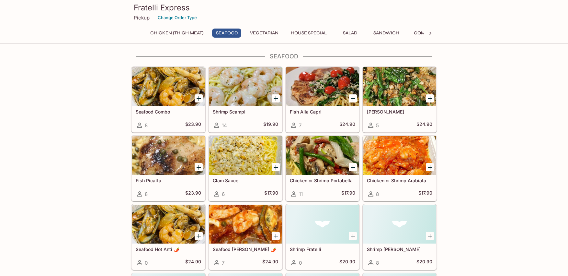
scroll to position [332, 0]
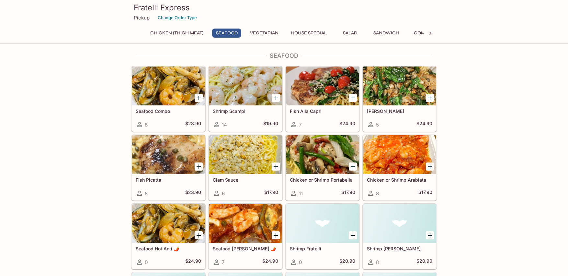
click at [231, 250] on h5 "Seafood [PERSON_NAME] 🌶️" at bounding box center [245, 248] width 65 height 6
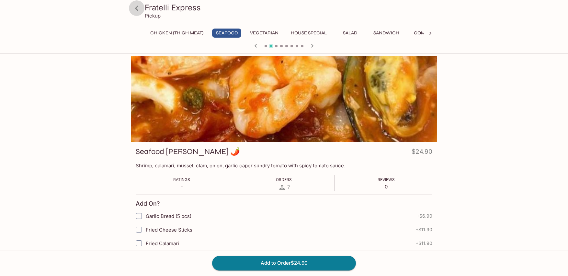
click at [136, 8] on icon at bounding box center [136, 8] width 3 height 5
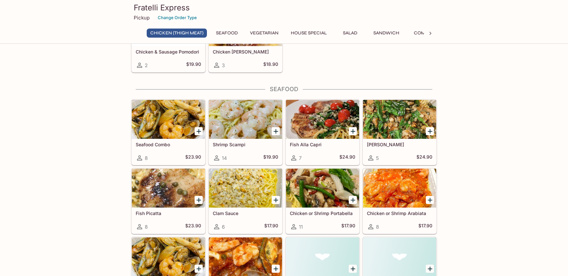
scroll to position [300, 0]
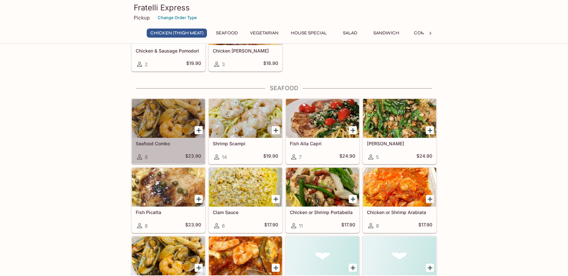
click at [162, 142] on h5 "Seafood Combo" at bounding box center [168, 144] width 65 height 6
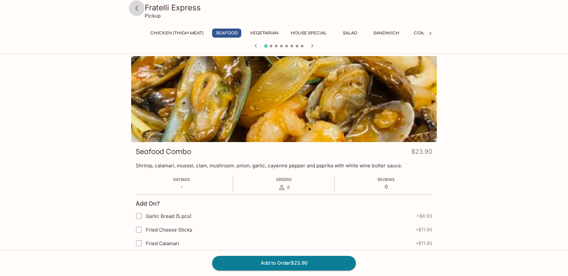
click at [136, 9] on icon at bounding box center [136, 8] width 3 height 5
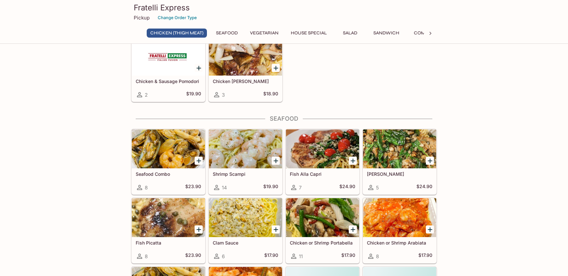
scroll to position [271, 0]
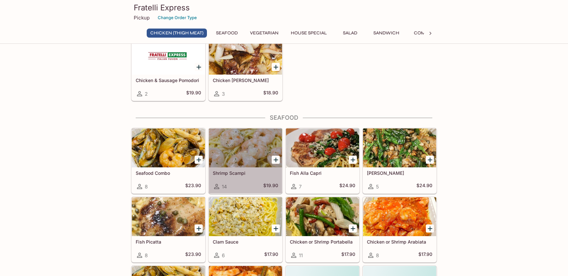
click at [241, 172] on h5 "Shrimp Scampi" at bounding box center [245, 173] width 65 height 6
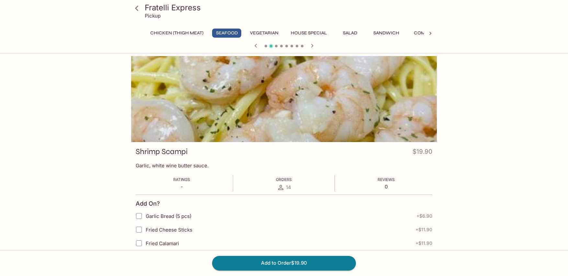
click at [136, 8] on icon at bounding box center [136, 8] width 3 height 5
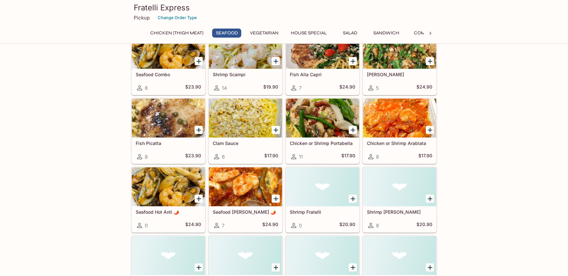
scroll to position [365, 0]
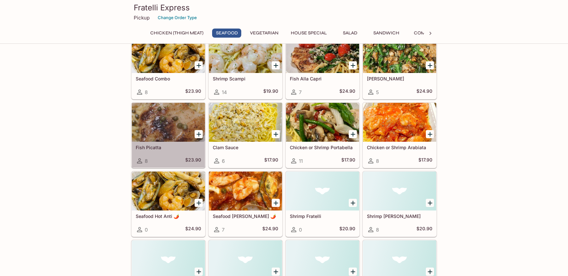
click at [158, 147] on h5 "Fish Picatta" at bounding box center [168, 147] width 65 height 6
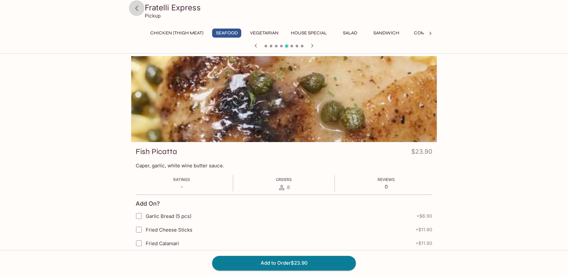
click at [137, 9] on icon at bounding box center [136, 8] width 11 height 11
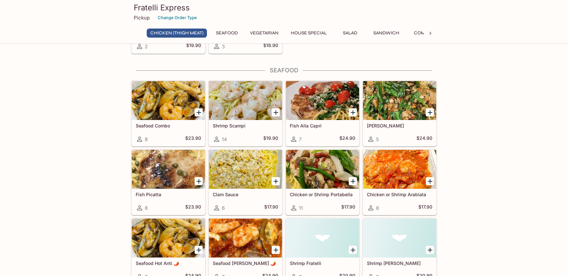
scroll to position [332, 0]
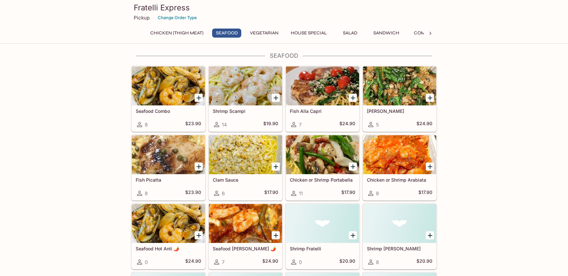
click at [228, 178] on h5 "Clam Sauce" at bounding box center [245, 180] width 65 height 6
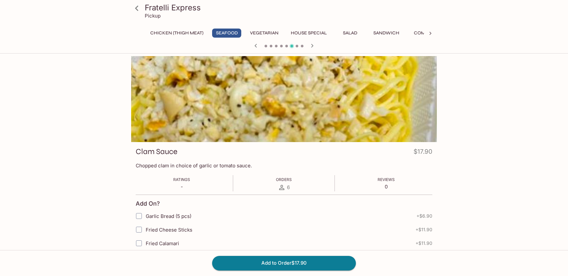
click at [137, 9] on icon at bounding box center [136, 8] width 11 height 11
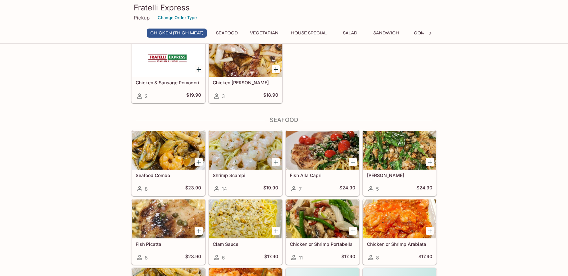
scroll to position [334, 0]
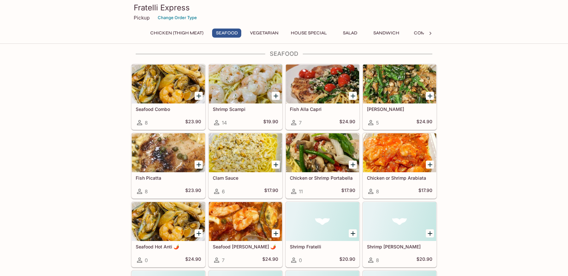
click at [326, 177] on h5 "Chicken or Shrimp Portabella" at bounding box center [322, 178] width 65 height 6
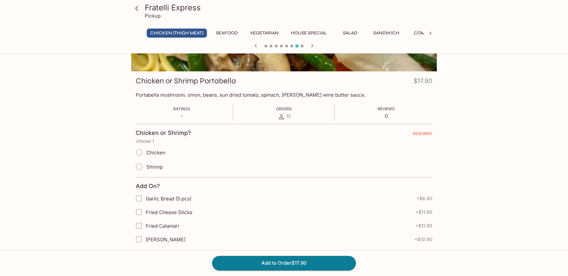
scroll to position [71, 0]
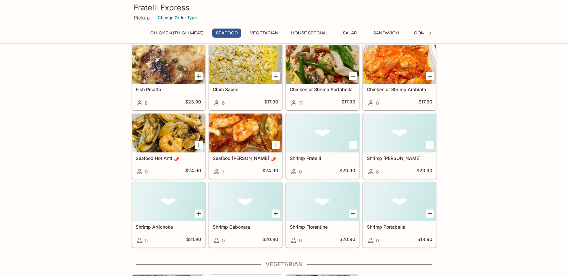
scroll to position [482, 0]
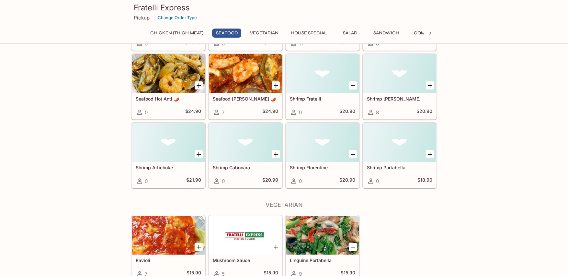
click at [328, 111] on div "0 $20.90" at bounding box center [322, 112] width 65 height 8
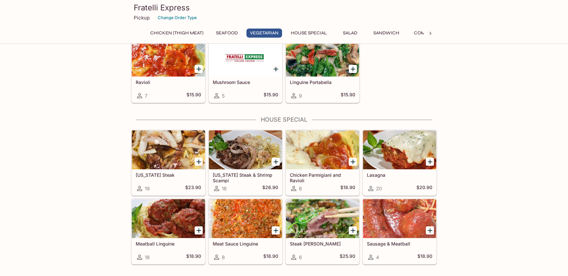
scroll to position [661, 0]
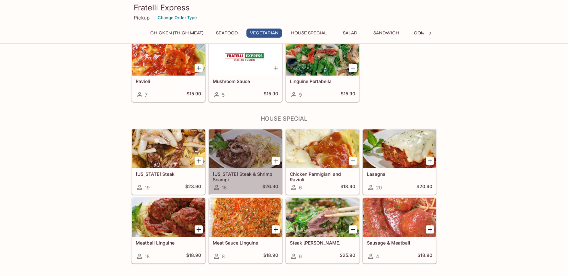
click at [234, 174] on h5 "[US_STATE] Steak & Shrimp Scampi" at bounding box center [245, 176] width 65 height 11
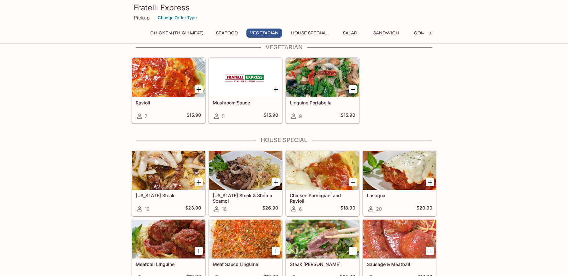
scroll to position [644, 0]
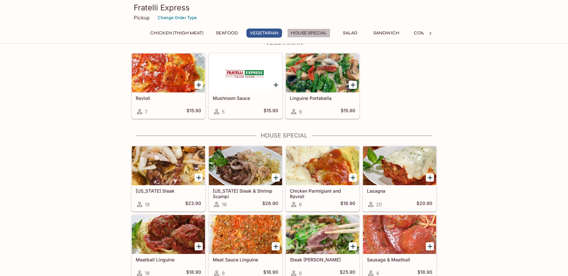
click at [310, 31] on button "House Special" at bounding box center [308, 32] width 43 height 9
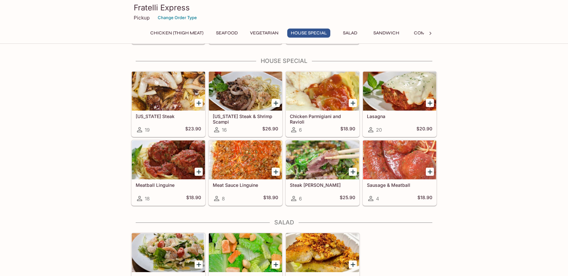
scroll to position [721, 0]
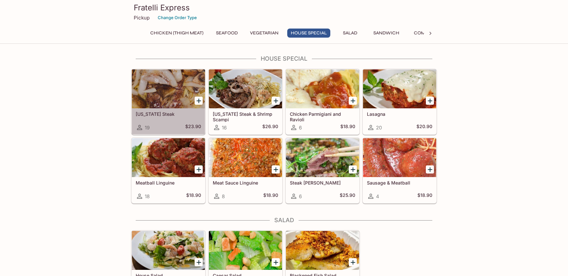
click at [148, 111] on h5 "[US_STATE] Steak" at bounding box center [168, 114] width 65 height 6
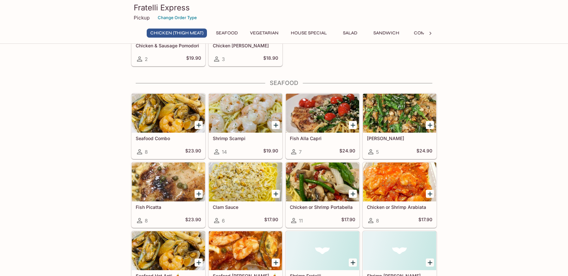
scroll to position [438, 0]
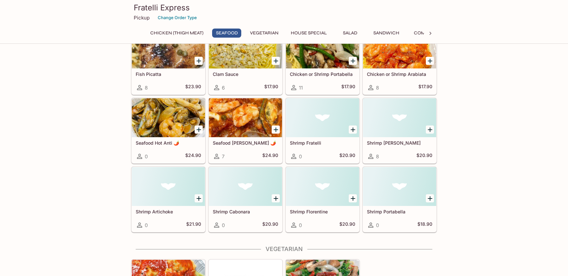
click at [321, 33] on button "House Special" at bounding box center [308, 32] width 43 height 9
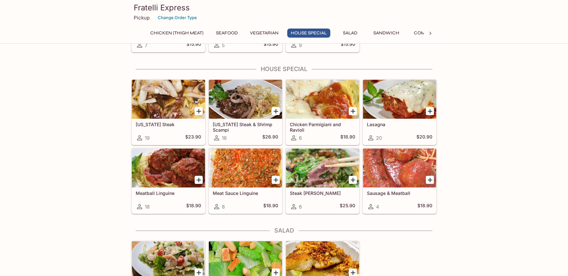
scroll to position [721, 0]
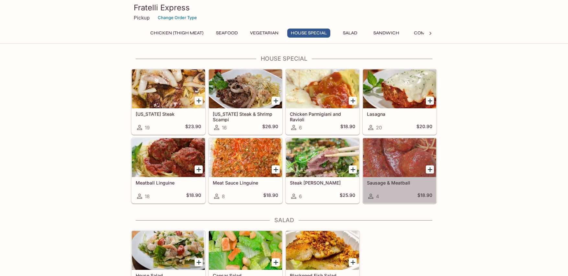
click at [384, 182] on h5 "Sausage & Meatball" at bounding box center [399, 183] width 65 height 6
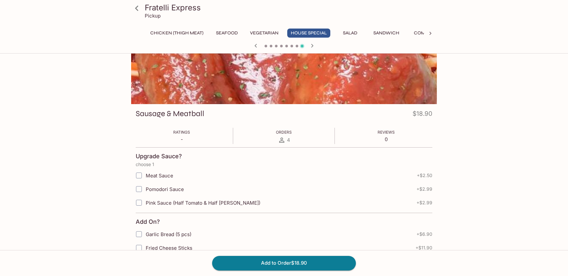
scroll to position [56, 0]
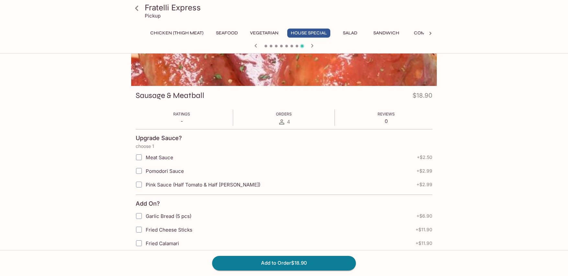
click at [135, 7] on icon at bounding box center [136, 8] width 11 height 11
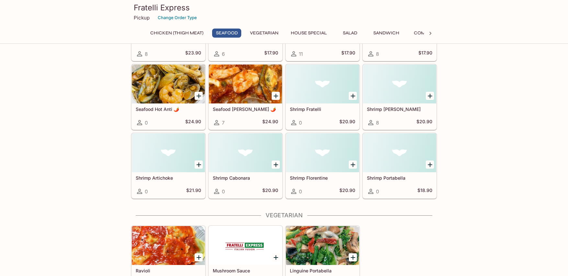
scroll to position [524, 0]
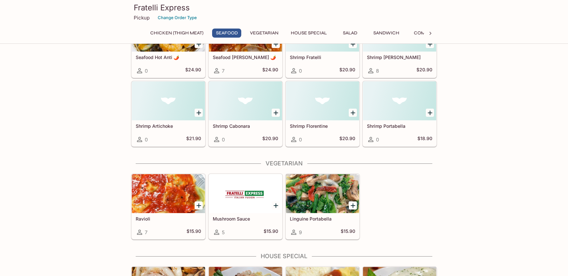
click at [317, 33] on button "House Special" at bounding box center [308, 32] width 43 height 9
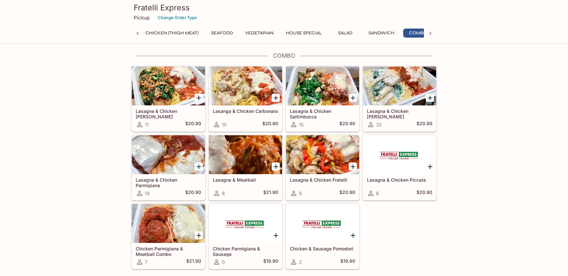
scroll to position [0, 14]
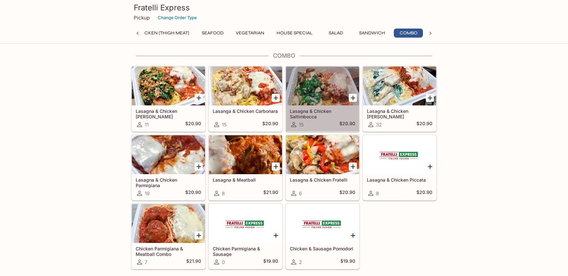
click at [307, 116] on h5 "Lasagna & Chicken Saltimbocca" at bounding box center [322, 113] width 65 height 11
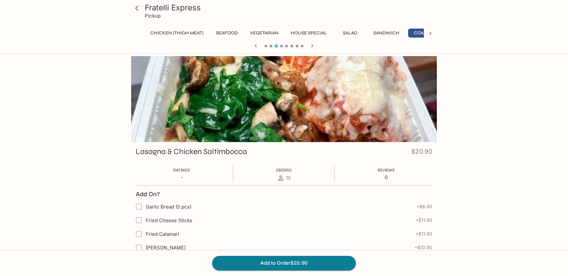
scroll to position [0, 14]
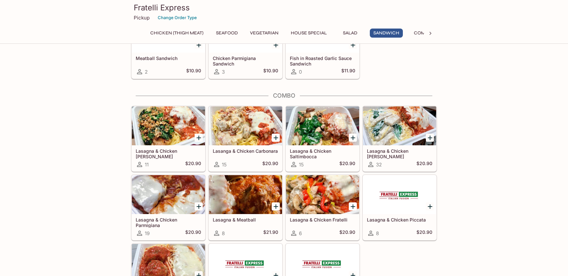
scroll to position [1034, 0]
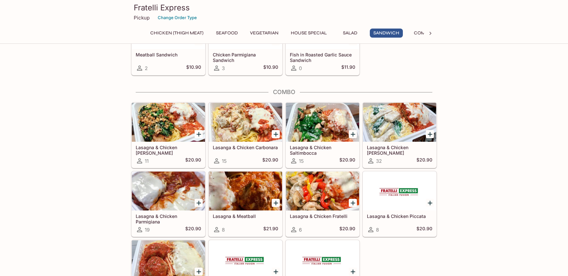
click at [310, 215] on h5 "Lasagna & Chicken Fratelli" at bounding box center [322, 216] width 65 height 6
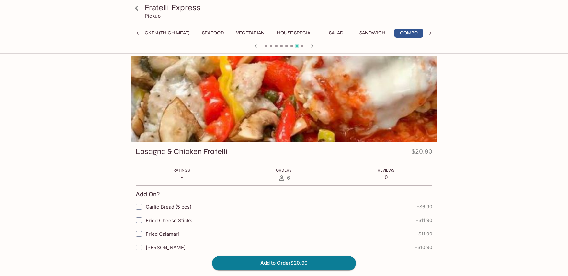
scroll to position [0, 14]
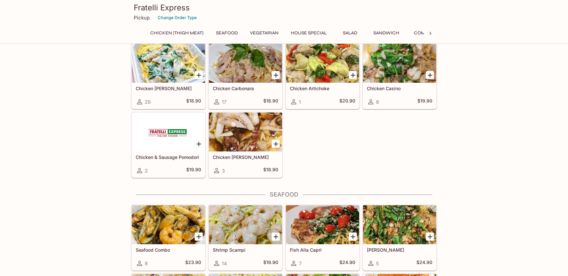
scroll to position [191, 0]
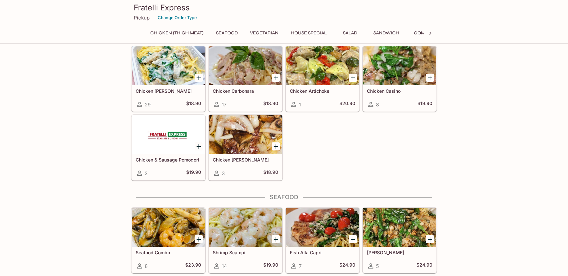
click at [419, 33] on button "Combo" at bounding box center [422, 32] width 29 height 9
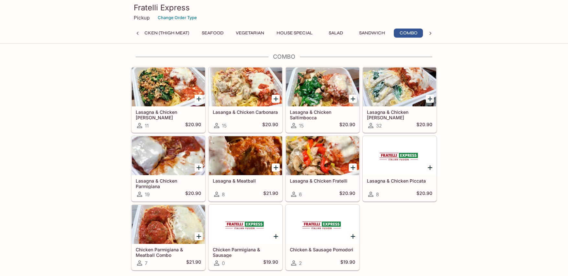
scroll to position [1070, 0]
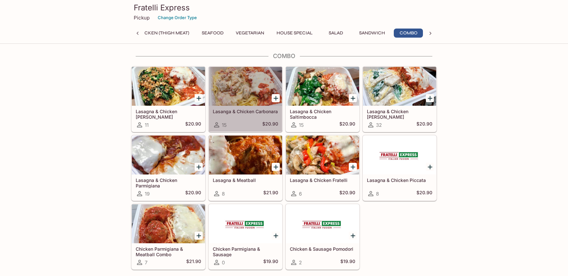
click at [230, 89] on div at bounding box center [245, 86] width 73 height 39
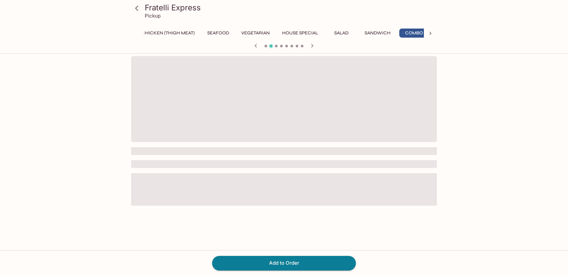
scroll to position [0, 14]
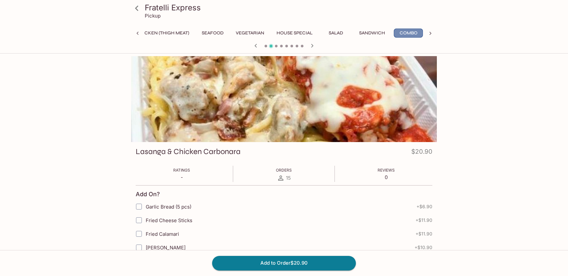
click at [403, 36] on button "Combo" at bounding box center [408, 32] width 29 height 9
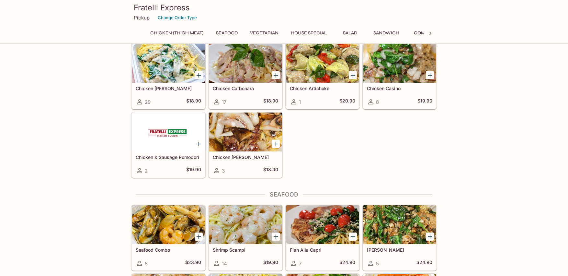
scroll to position [191, 0]
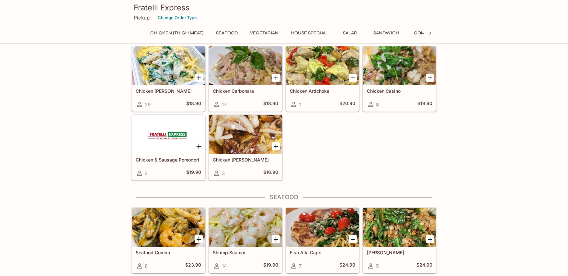
click at [420, 33] on button "Combo" at bounding box center [422, 32] width 29 height 9
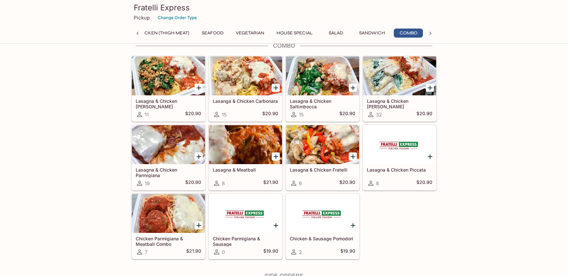
scroll to position [1074, 0]
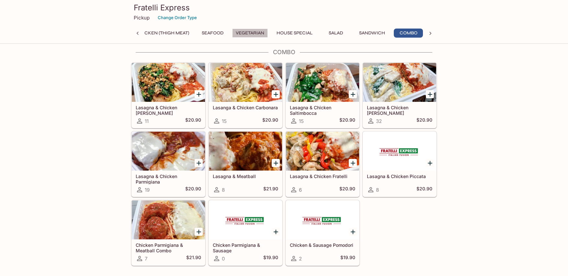
click at [247, 31] on button "Vegetarian" at bounding box center [250, 32] width 36 height 9
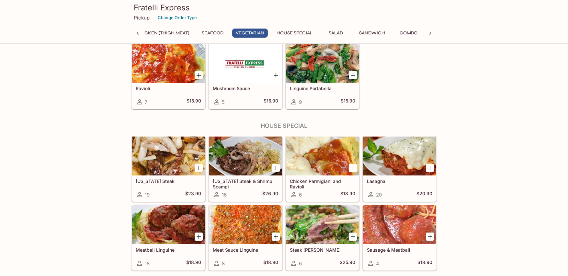
scroll to position [662, 0]
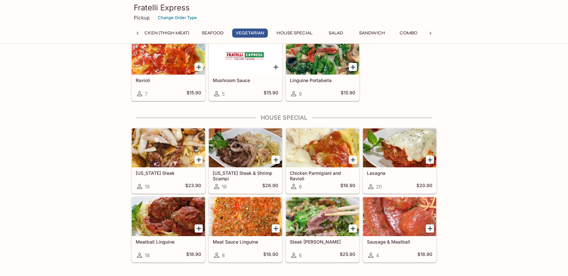
click at [308, 76] on div "Linguine Portabella 9 $15.90" at bounding box center [322, 87] width 73 height 26
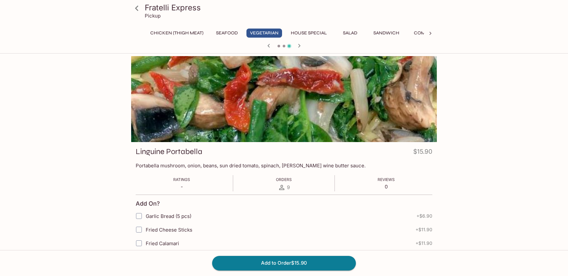
click at [135, 10] on icon at bounding box center [136, 8] width 11 height 11
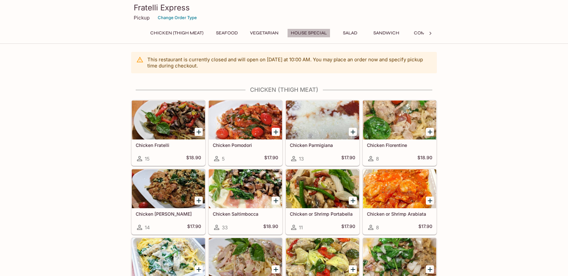
click at [314, 35] on button "House Special" at bounding box center [308, 32] width 43 height 9
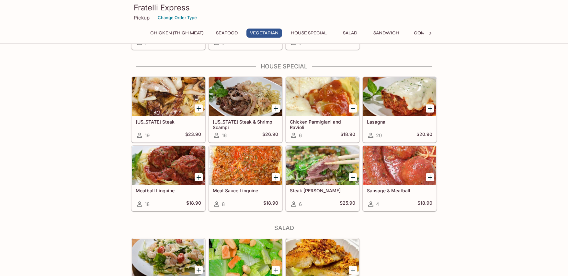
scroll to position [721, 0]
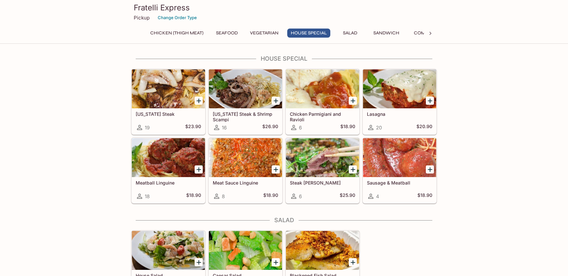
click at [386, 183] on h5 "Sausage & Meatball" at bounding box center [399, 183] width 65 height 6
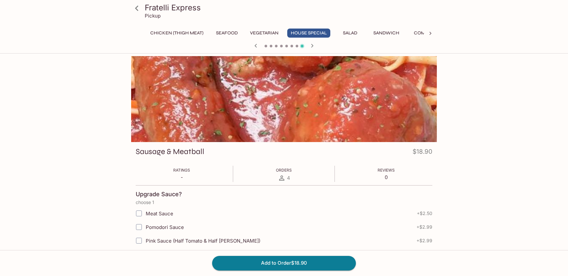
click at [420, 32] on button "Combo" at bounding box center [422, 32] width 29 height 9
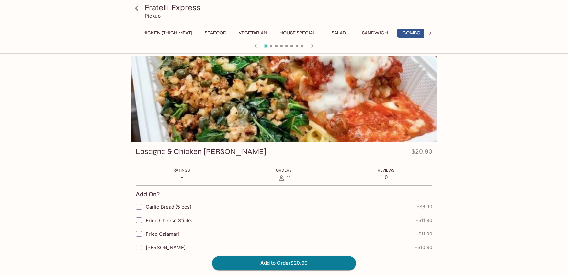
scroll to position [0, 14]
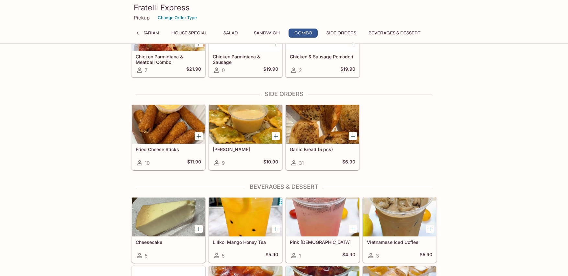
scroll to position [1261, 0]
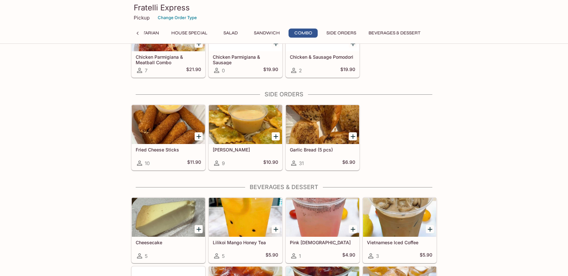
click at [136, 32] on icon at bounding box center [137, 33] width 6 height 6
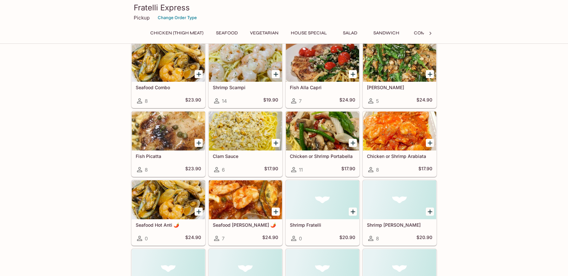
scroll to position [0, 0]
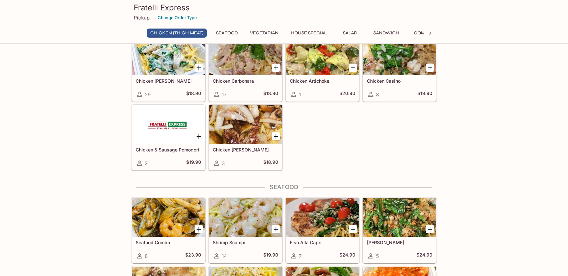
scroll to position [303, 0]
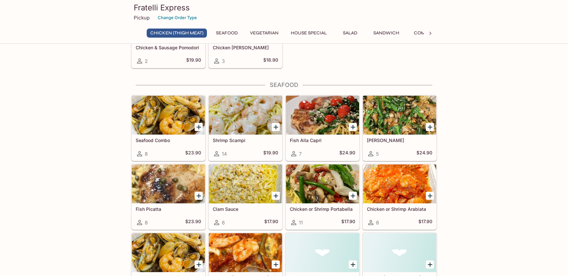
click at [175, 154] on div "8 $23.90" at bounding box center [168, 154] width 65 height 8
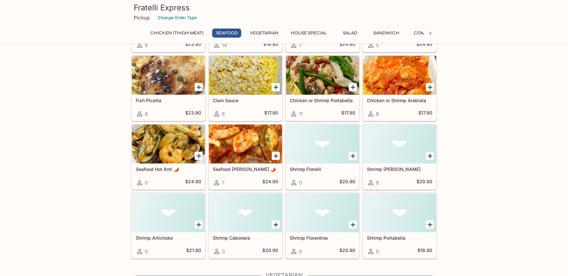
scroll to position [419, 0]
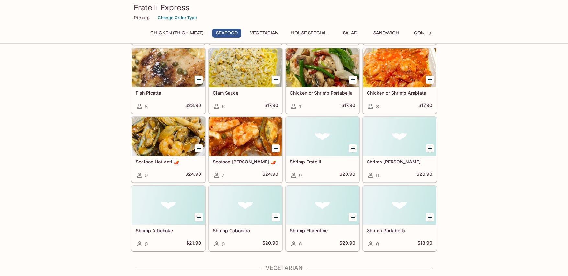
click at [313, 31] on button "House Special" at bounding box center [308, 32] width 43 height 9
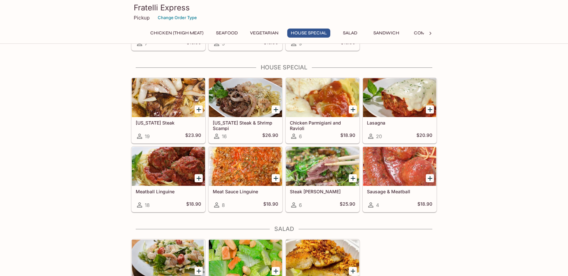
scroll to position [721, 0]
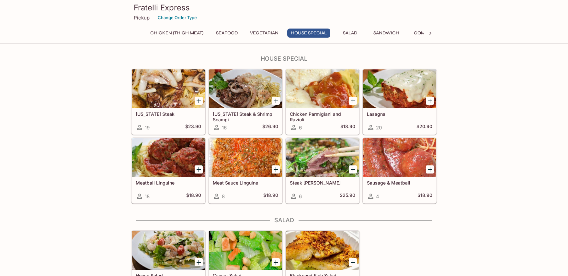
click at [169, 115] on h5 "[US_STATE] Steak" at bounding box center [168, 114] width 65 height 6
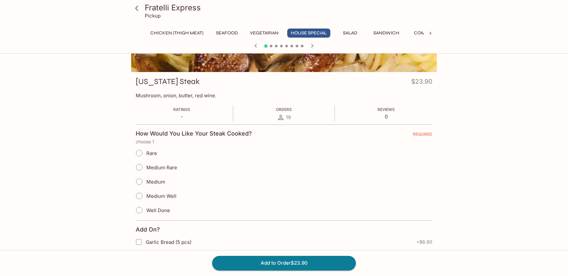
scroll to position [75, 0]
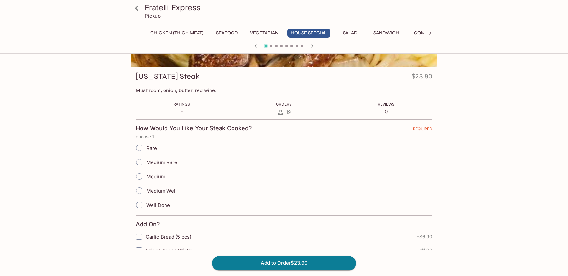
click at [141, 176] on input "Medium" at bounding box center [139, 176] width 14 height 14
radio input "true"
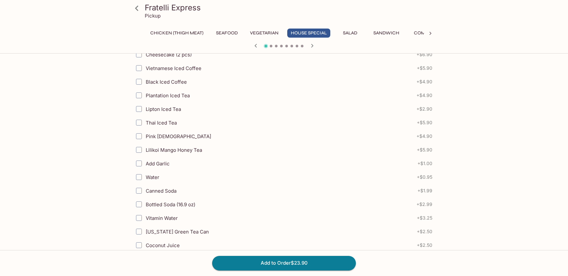
scroll to position [410, 0]
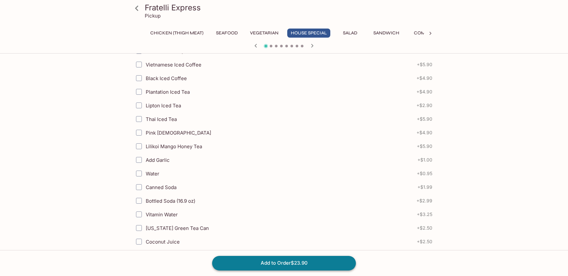
click at [275, 265] on button "Add to Order $23.90" at bounding box center [284, 262] width 144 height 14
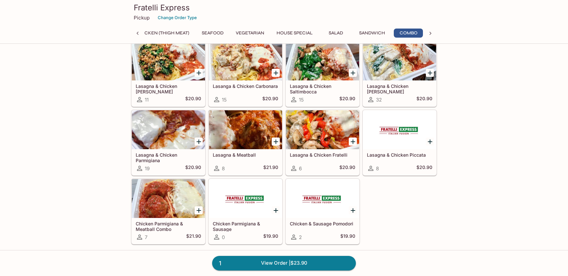
scroll to position [1095, 0]
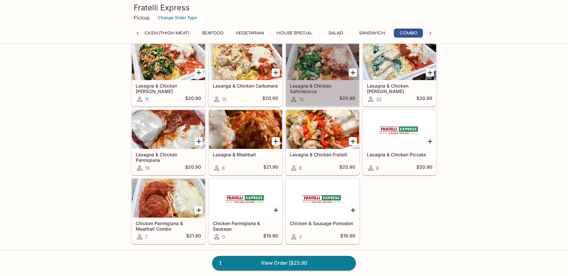
click at [312, 87] on h5 "Lasagna & Chicken Saltimbocca" at bounding box center [322, 88] width 65 height 11
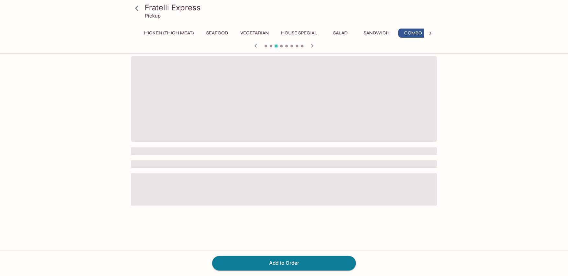
scroll to position [0, 14]
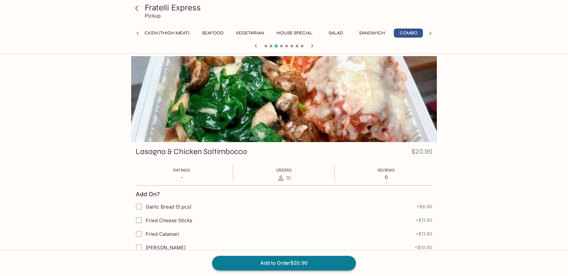
click at [275, 264] on button "Add to Order $20.90" at bounding box center [284, 262] width 144 height 14
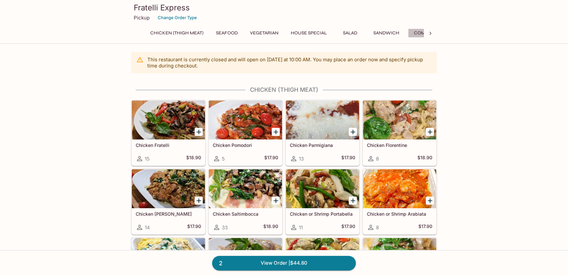
click at [419, 33] on button "Combo" at bounding box center [422, 32] width 29 height 9
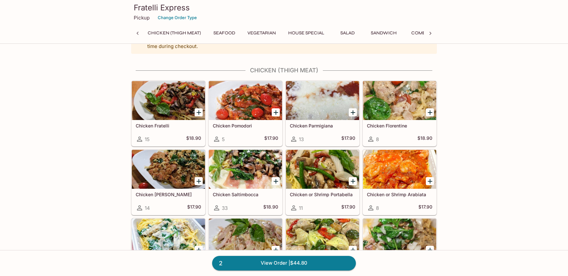
scroll to position [21, 0]
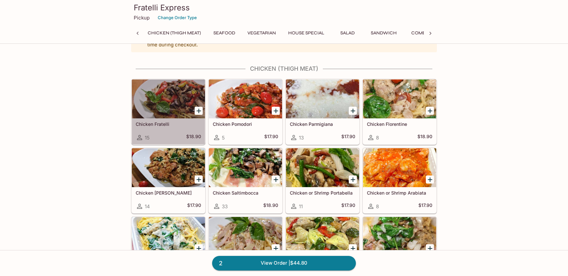
click at [157, 126] on h5 "Chicken Fratelli" at bounding box center [168, 124] width 65 height 6
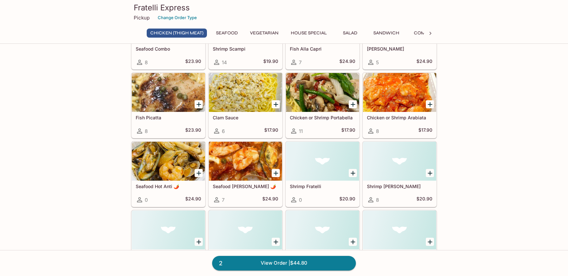
scroll to position [398, 0]
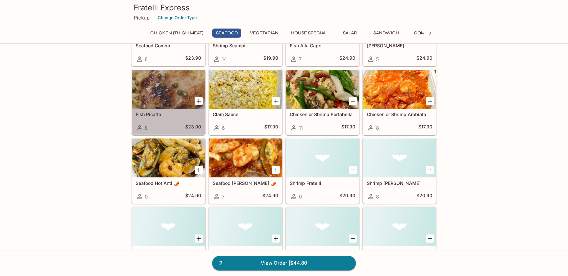
click at [168, 119] on div "Fish Picatta 8 $23.90" at bounding box center [168, 121] width 73 height 26
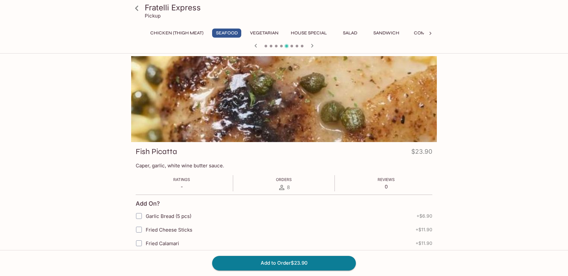
click at [135, 8] on icon at bounding box center [136, 8] width 11 height 11
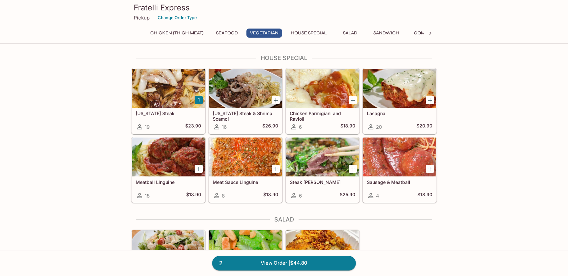
scroll to position [719, 0]
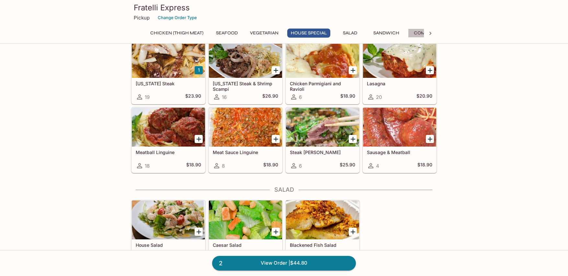
click at [420, 32] on button "Combo" at bounding box center [422, 32] width 29 height 9
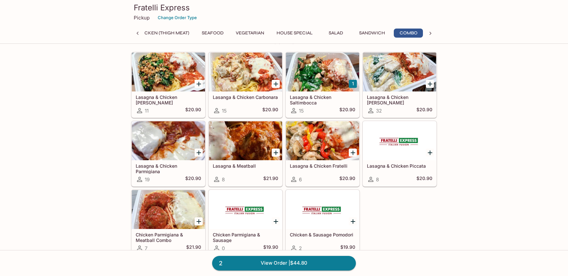
scroll to position [1053, 0]
click at [378, 166] on h5 "Lasagna & Chicken Piccata" at bounding box center [399, 166] width 65 height 6
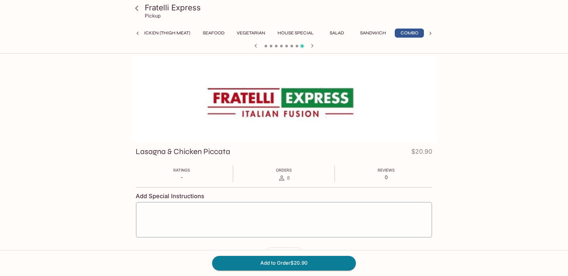
scroll to position [0, 14]
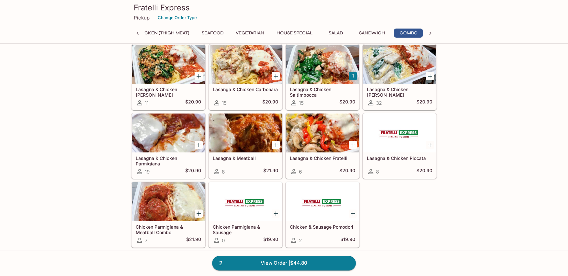
scroll to position [1058, 0]
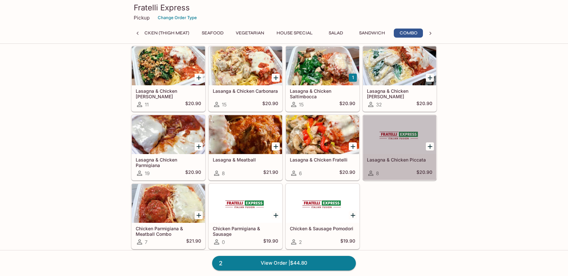
click at [398, 159] on h5 "Lasagna & Chicken Piccata" at bounding box center [399, 160] width 65 height 6
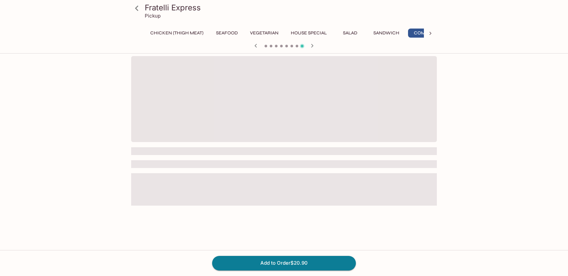
scroll to position [0, 14]
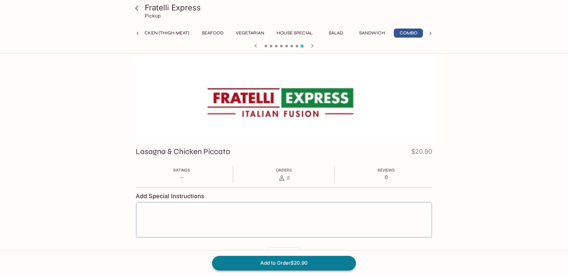
click at [281, 261] on button "Add to Order $20.90" at bounding box center [284, 262] width 144 height 14
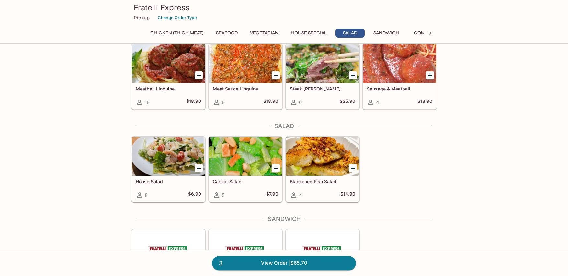
scroll to position [777, 0]
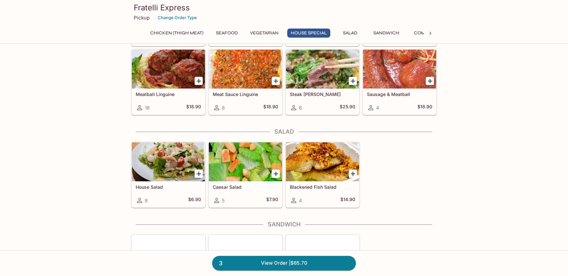
click at [158, 193] on div "House Salad 8 $6.90" at bounding box center [168, 194] width 73 height 26
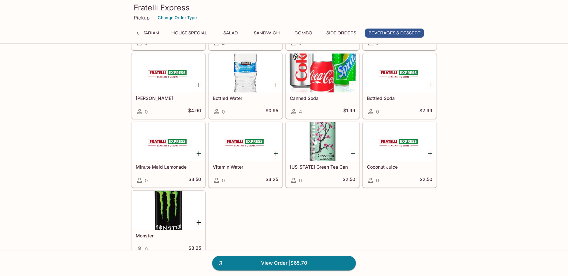
scroll to position [1524, 0]
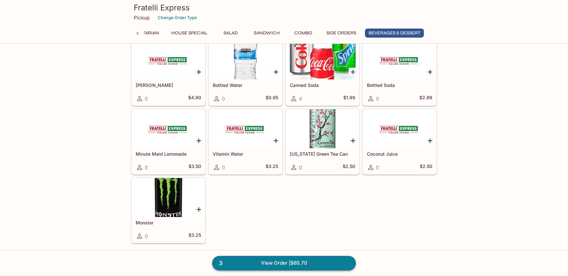
click at [334, 265] on link "3 View Order | $65.70" at bounding box center [284, 262] width 144 height 14
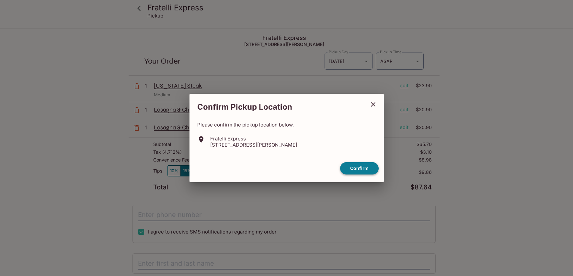
click at [359, 164] on button "Confirm" at bounding box center [359, 168] width 39 height 13
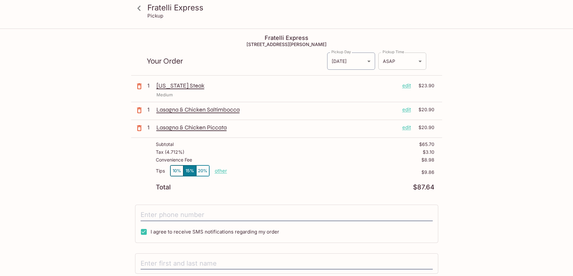
click at [418, 61] on body "Fratelli Express Pickup Fratelli Express 94-216 Farrington Hwy, Waipahu, HI 967…" at bounding box center [286, 167] width 573 height 276
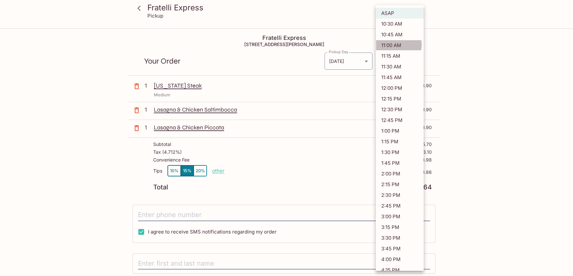
click at [398, 45] on li "11:00 AM" at bounding box center [400, 45] width 48 height 11
type input "2025-08-10T21:00:50.000000Z"
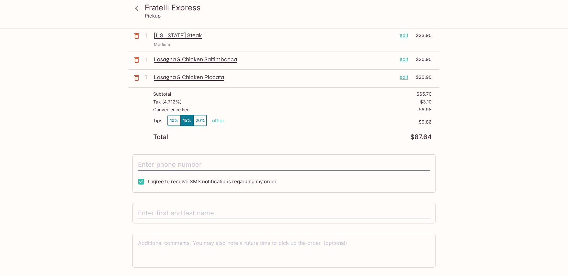
scroll to position [68, 0]
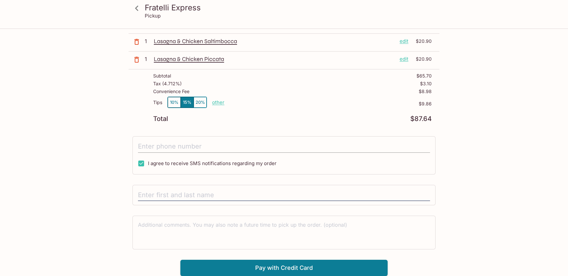
click at [214, 144] on input "tel" at bounding box center [284, 146] width 292 height 12
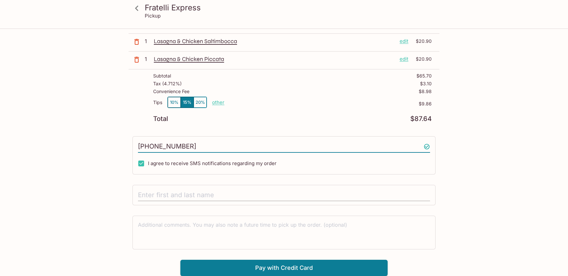
type input "(808) 352-2953"
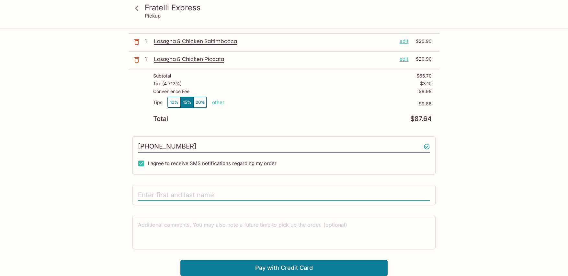
click at [168, 192] on input "text" at bounding box center [284, 195] width 292 height 12
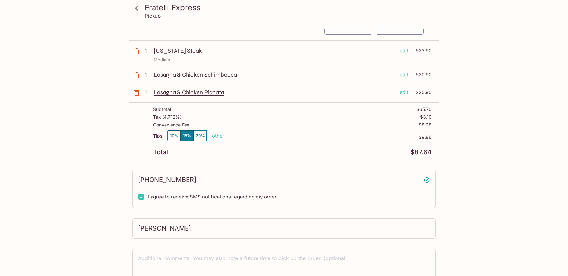
scroll to position [28, 0]
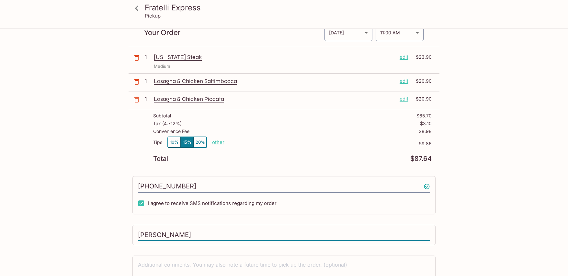
type input "Dianne Sumida"
click at [170, 143] on button "10%" at bounding box center [174, 142] width 13 height 11
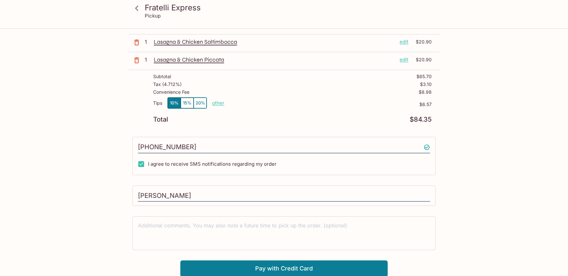
scroll to position [68, 0]
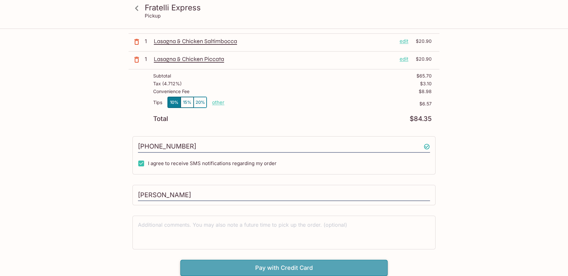
click at [361, 268] on button "Pay with Credit Card" at bounding box center [283, 267] width 207 height 16
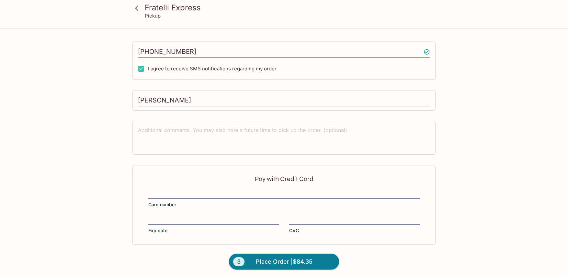
scroll to position [165, 0]
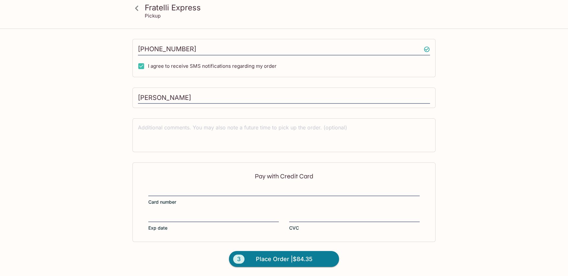
click at [319, 212] on div "Pay with Credit Card Card number Exp date CVC" at bounding box center [283, 201] width 303 height 79
click at [320, 257] on button "3 Place Order | $84.35" at bounding box center [284, 259] width 110 height 16
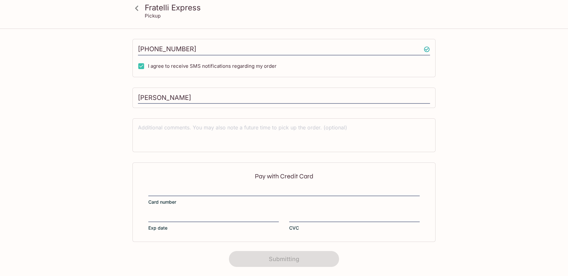
scroll to position [100, 0]
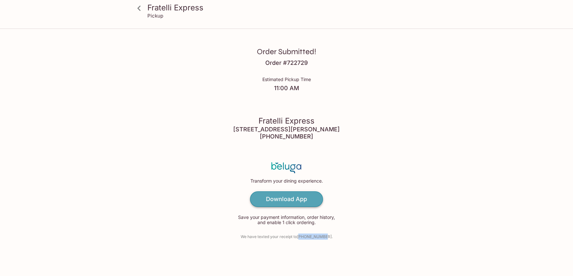
click at [282, 203] on link "Download App" at bounding box center [286, 199] width 73 height 16
click at [137, 9] on icon at bounding box center [138, 8] width 11 height 11
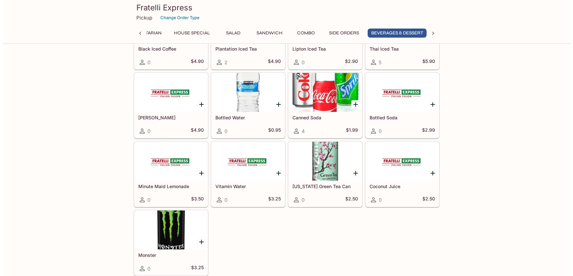
scroll to position [0, 122]
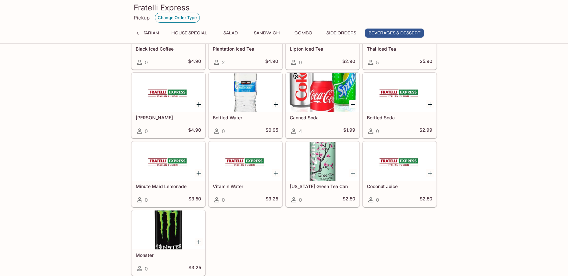
click at [175, 18] on button "Change Order Type" at bounding box center [177, 18] width 45 height 10
